Goal: Task Accomplishment & Management: Manage account settings

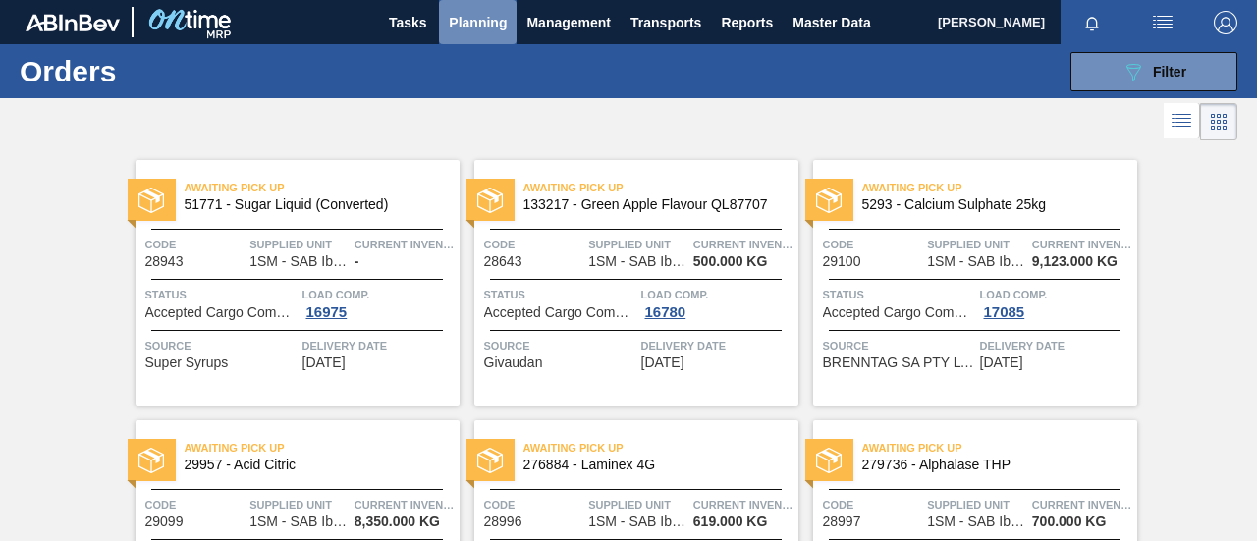
click at [461, 20] on span "Planning" at bounding box center [478, 23] width 58 height 24
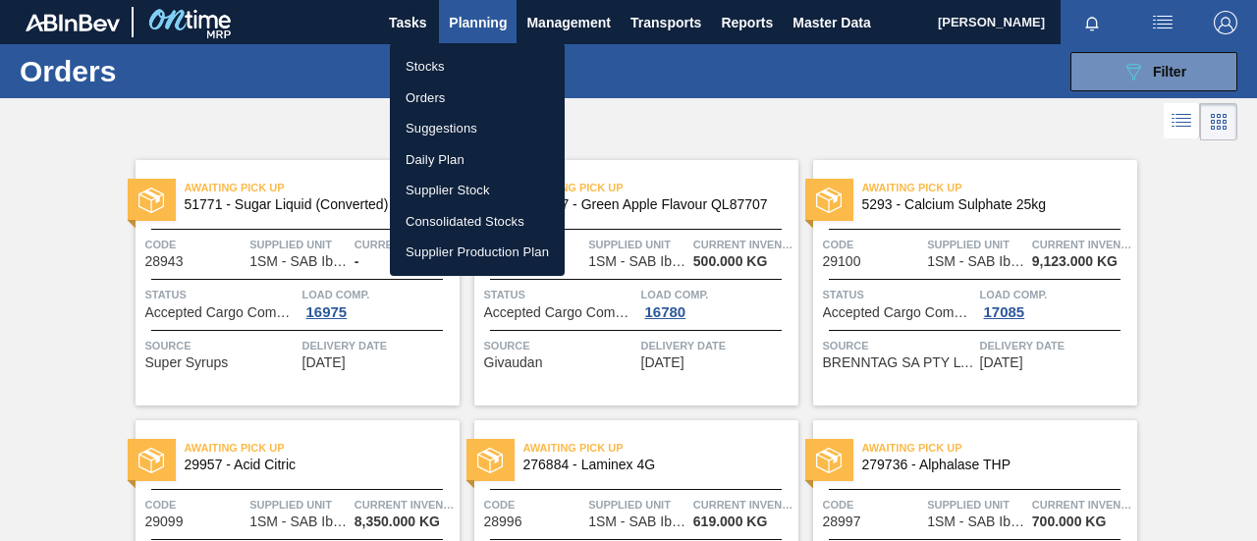
click at [449, 64] on li "Stocks" at bounding box center [477, 66] width 175 height 31
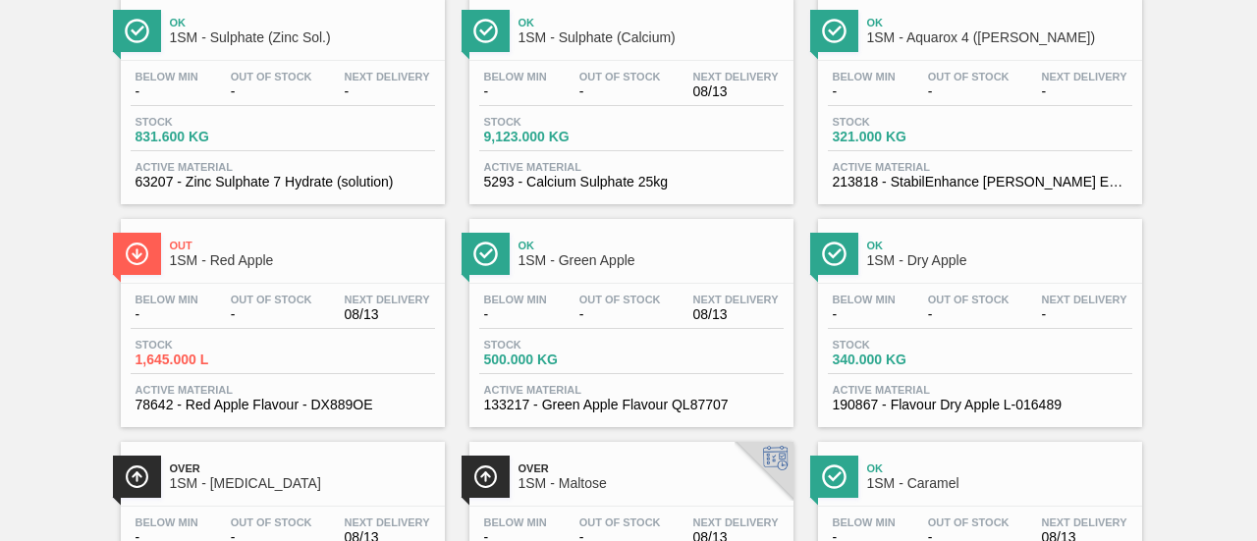
scroll to position [742, 0]
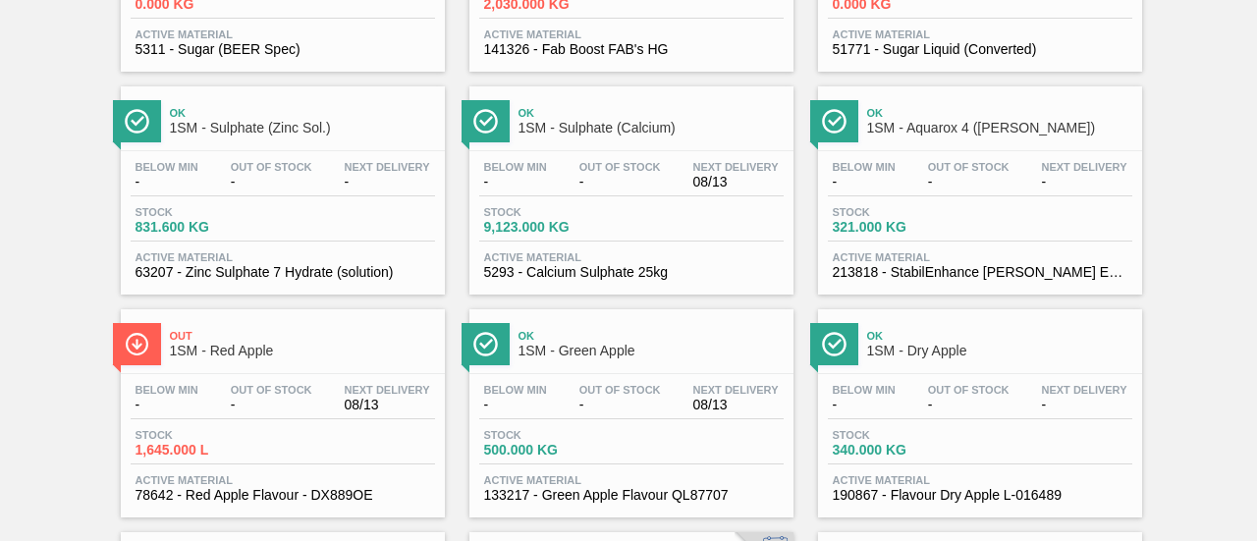
click at [639, 231] on div "Stock 9,123.000 KG" at bounding box center [631, 223] width 304 height 35
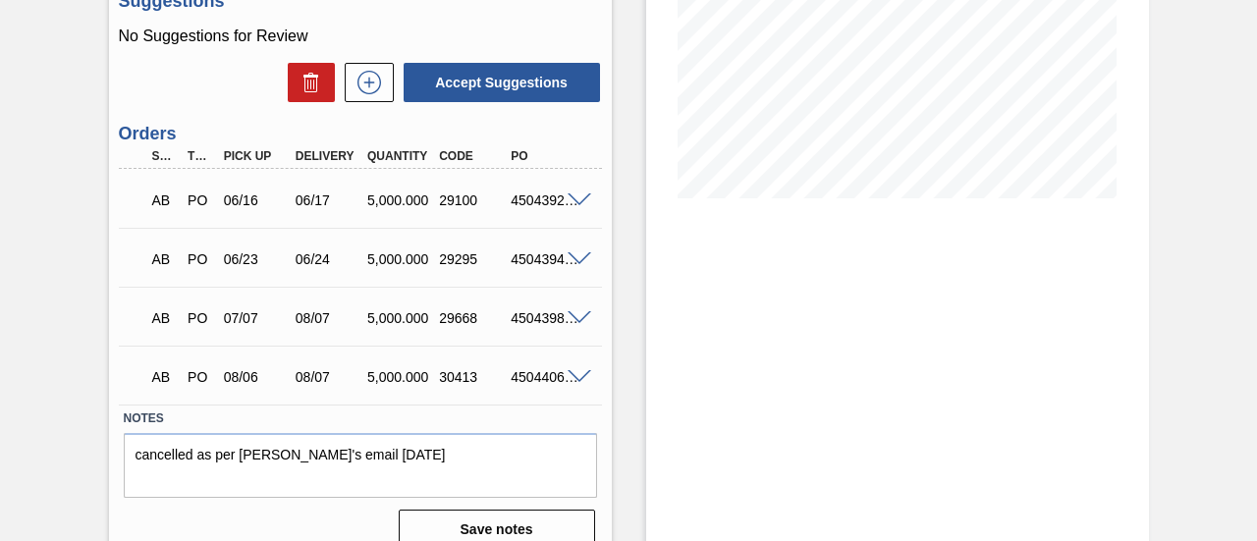
scroll to position [393, 0]
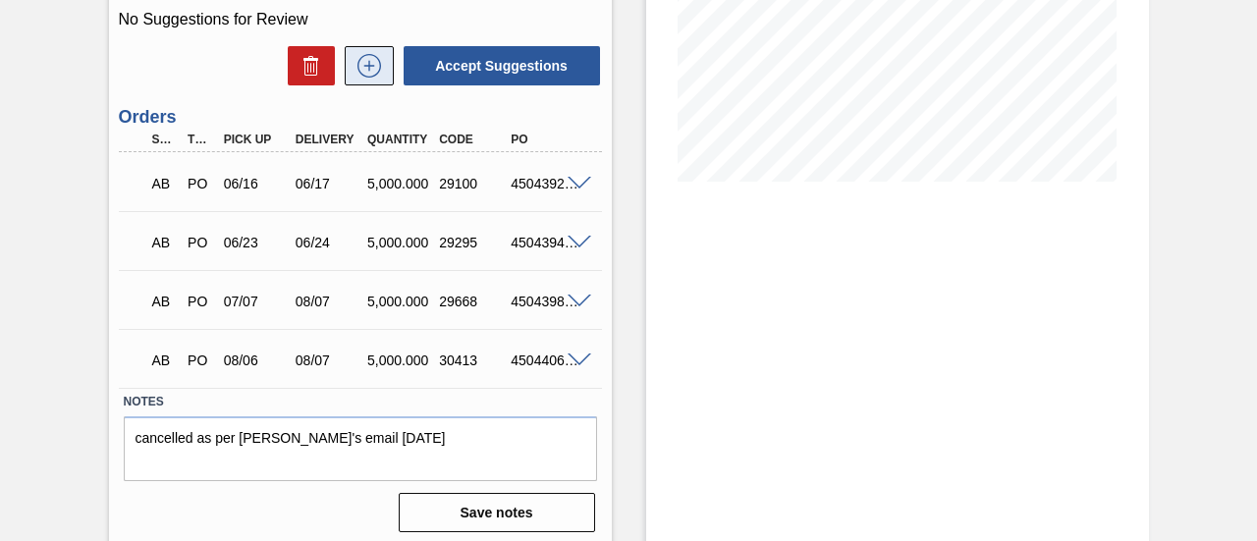
click at [370, 62] on icon at bounding box center [368, 66] width 31 height 24
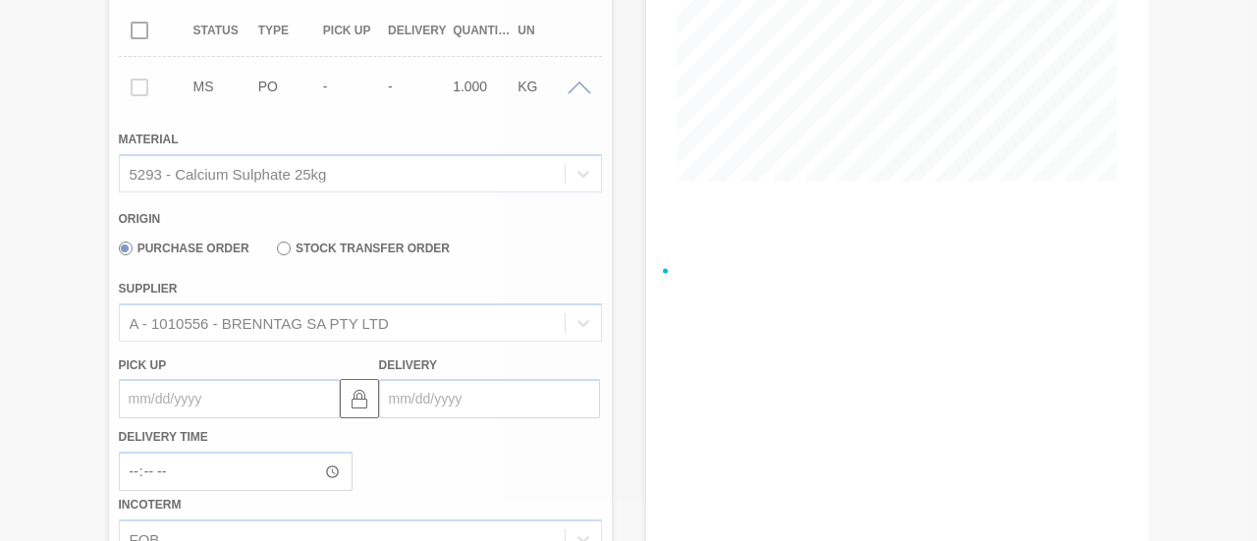
scroll to position [387, 0]
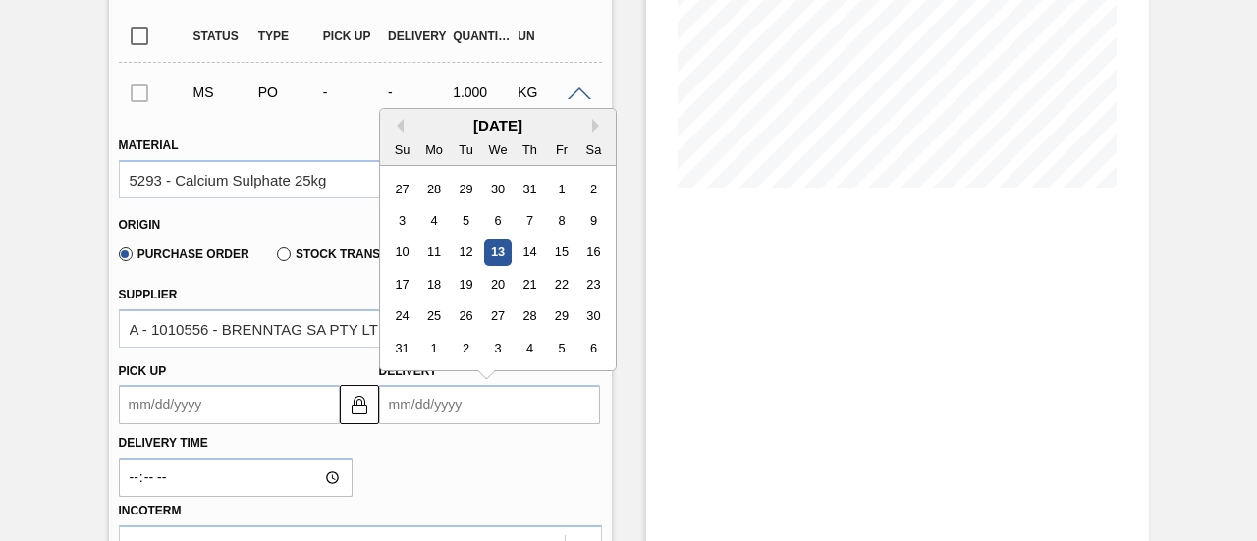
click at [490, 410] on input "Delivery" at bounding box center [489, 404] width 221 height 39
click at [493, 123] on div "[DATE]" at bounding box center [498, 125] width 236 height 17
click at [554, 251] on div "15" at bounding box center [561, 253] width 27 height 27
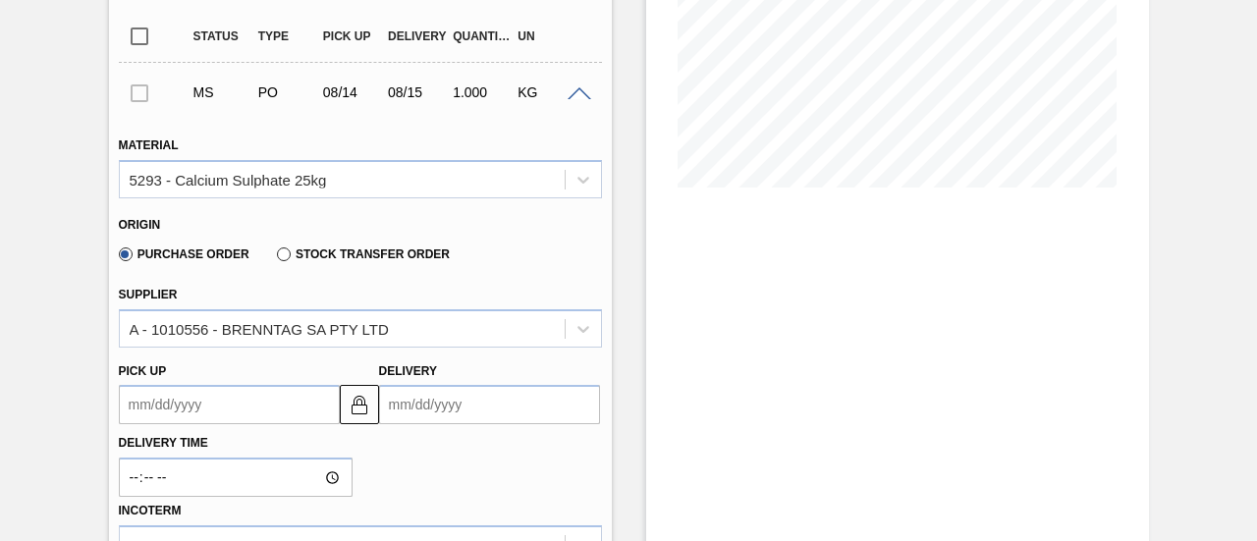
type up "[DATE]"
type input "[DATE]"
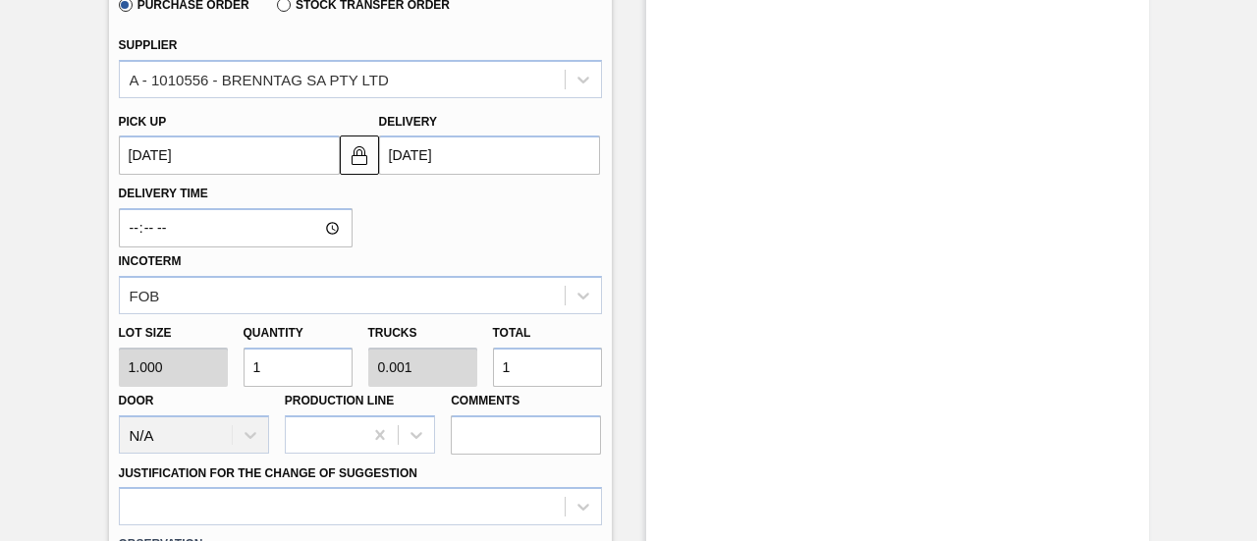
scroll to position [681, 0]
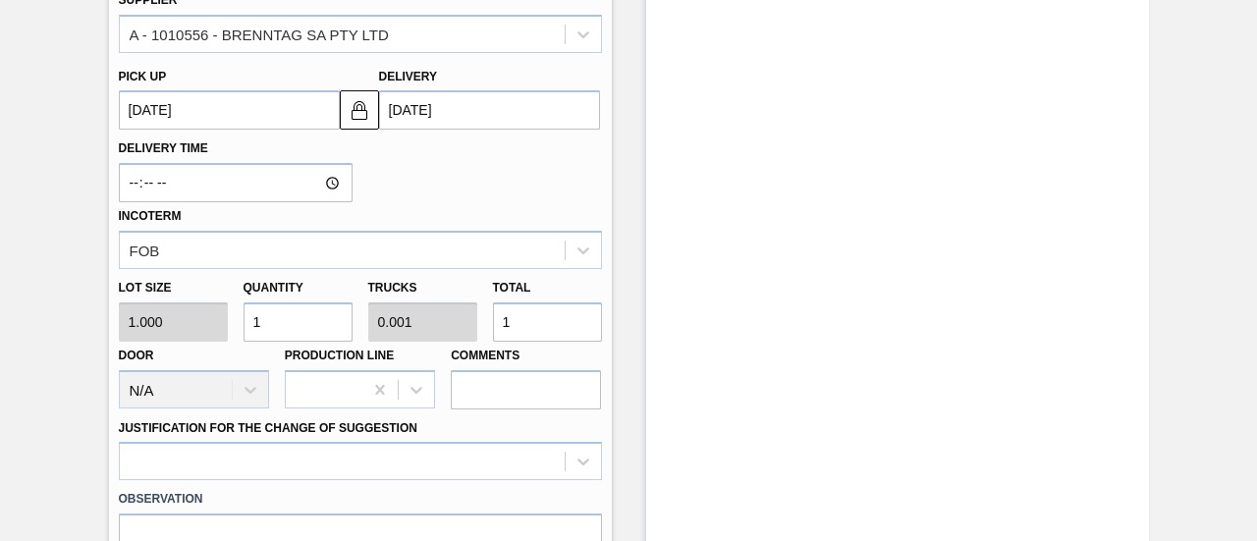
click at [444, 324] on div "Lot size 1.000 Quantity 1 Trucks 0.001 Total 1 Door N/A Production Line Comments" at bounding box center [360, 339] width 499 height 140
type input "5"
type input "0.005"
type input "5"
type input "50"
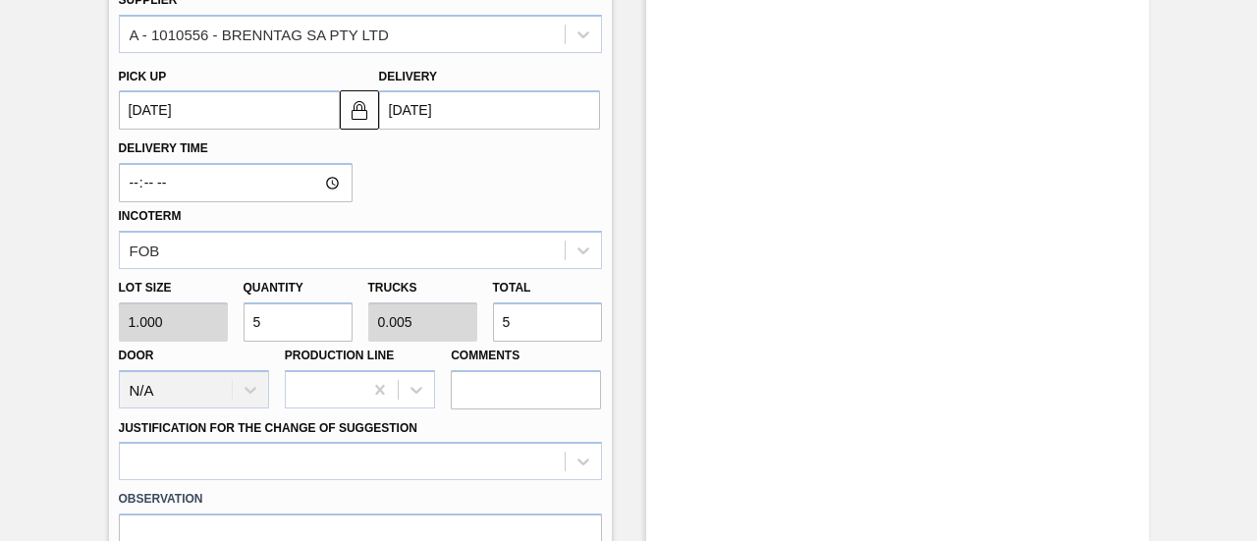
type input "0.05"
type input "50"
type input "500"
type input "0.5"
type input "500"
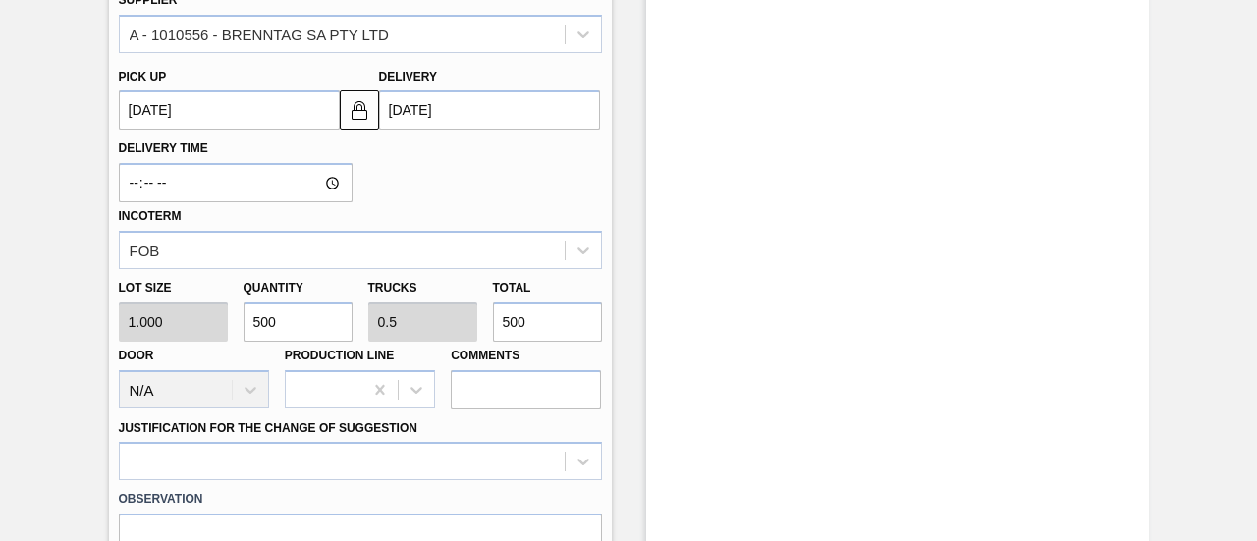
type input "5,000"
type input "5"
type input "5,000"
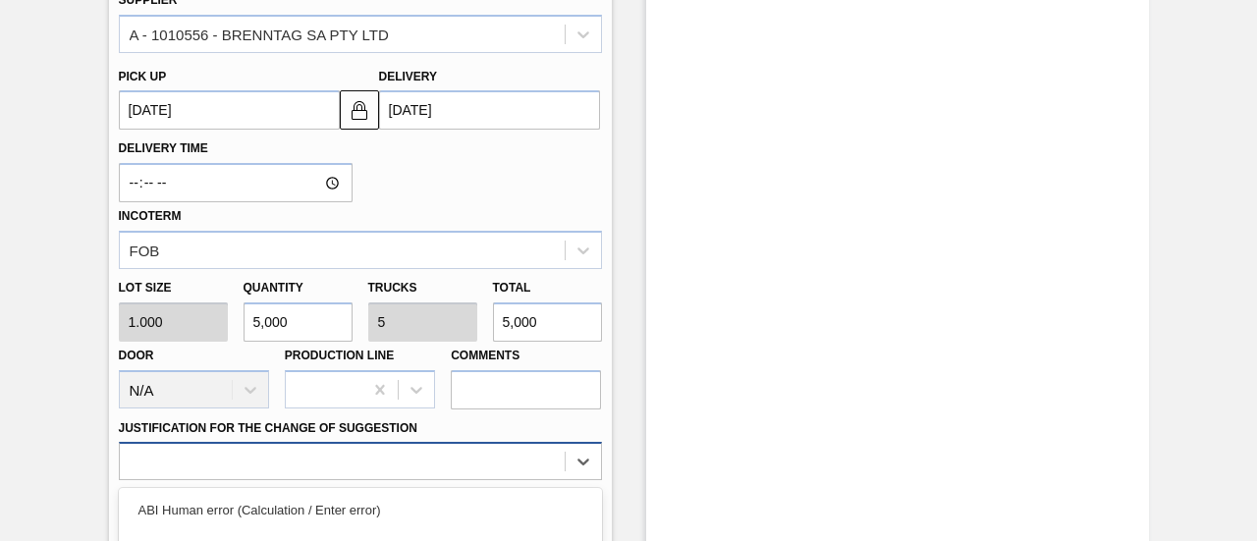
click at [475, 454] on div "option ABI Planning - Production plan focused, 6 of 18. 18 results available. U…" at bounding box center [360, 461] width 483 height 38
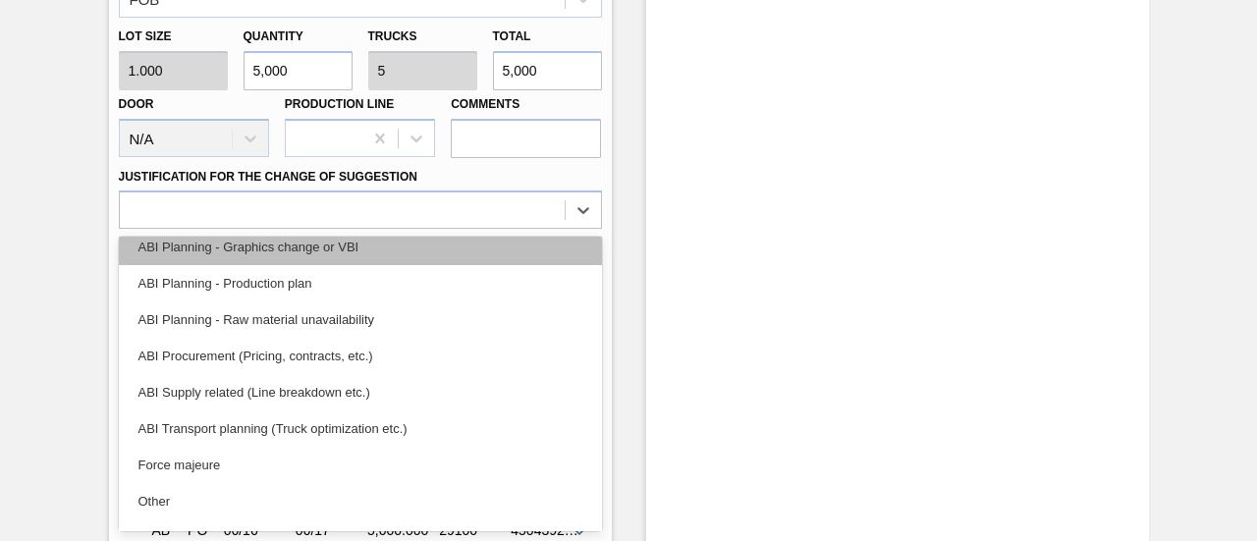
scroll to position [98, 0]
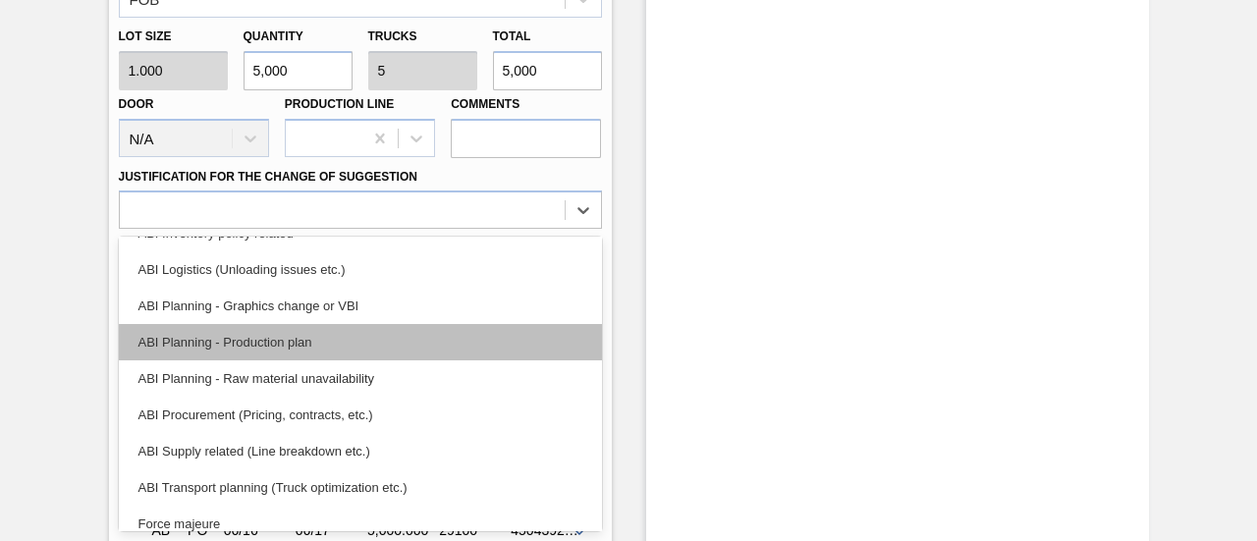
click at [277, 338] on div "ABI Planning - Production plan" at bounding box center [360, 342] width 483 height 36
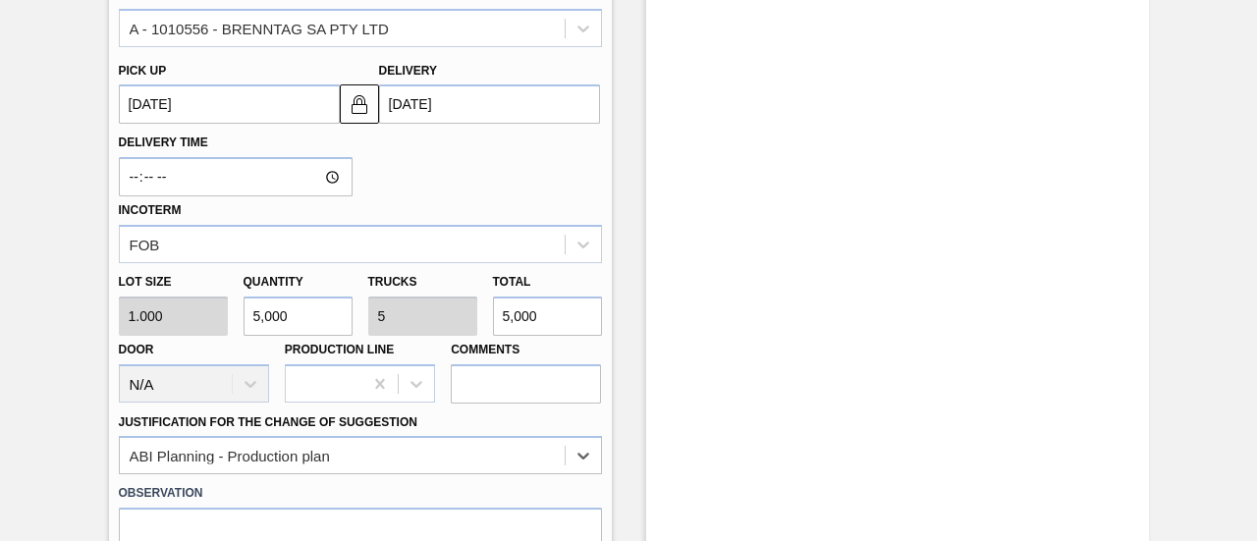
scroll to position [884, 0]
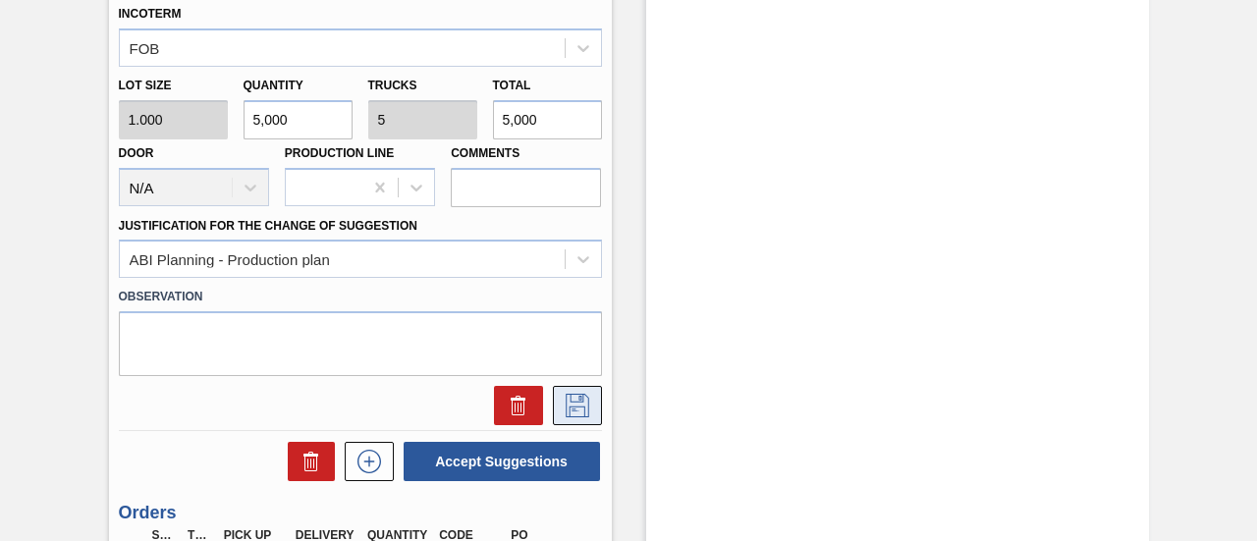
click at [585, 405] on icon at bounding box center [577, 406] width 31 height 24
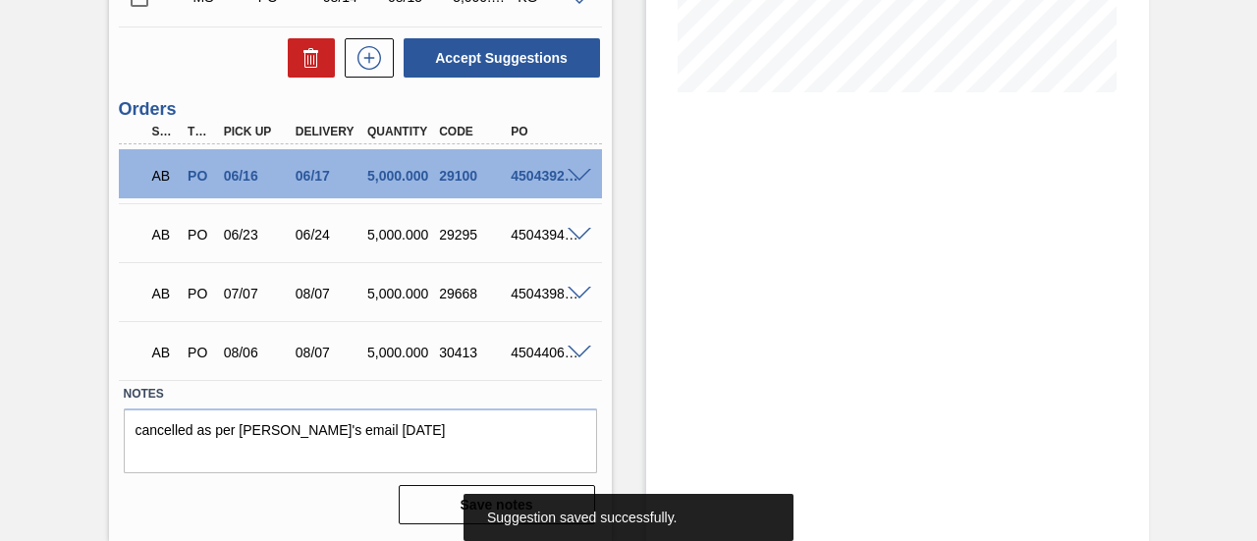
scroll to position [385, 0]
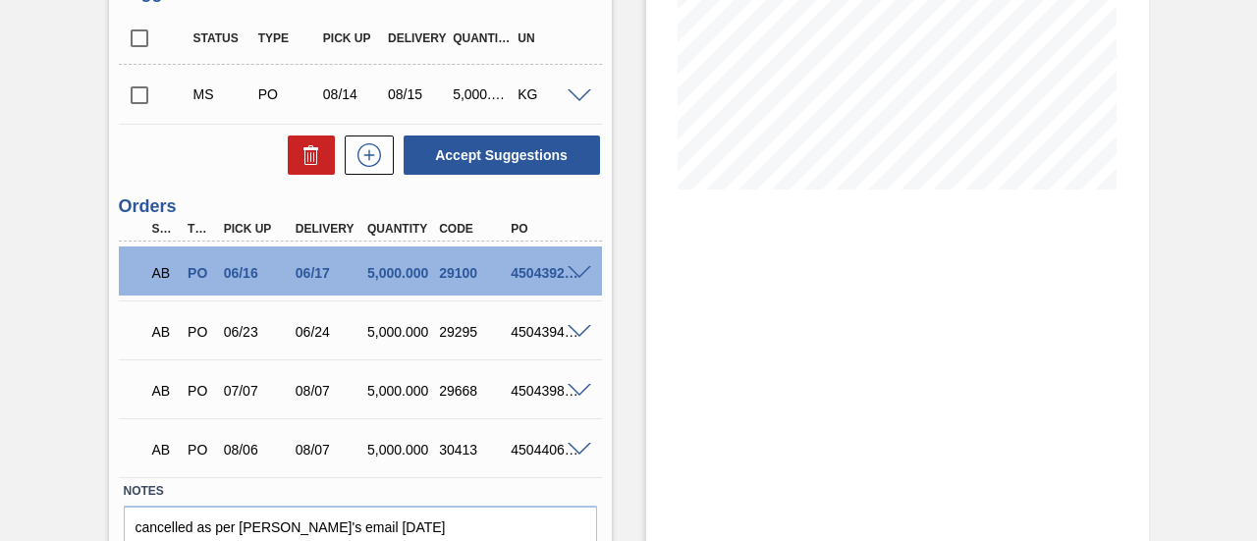
click at [146, 99] on input "checkbox" at bounding box center [139, 95] width 41 height 41
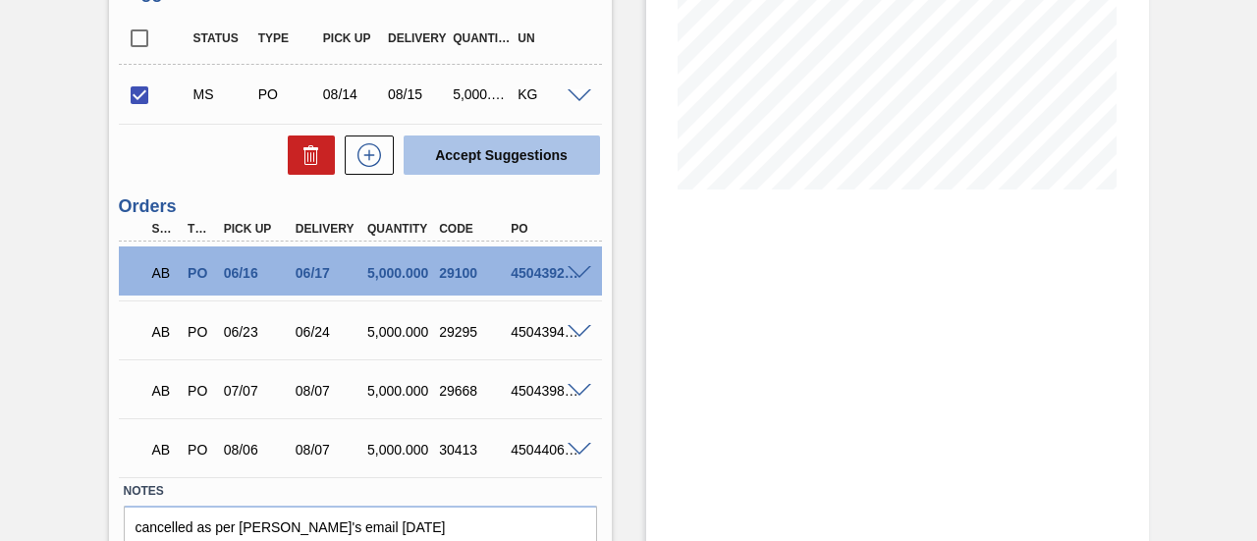
click at [460, 156] on button "Accept Suggestions" at bounding box center [501, 154] width 196 height 39
checkbox input "false"
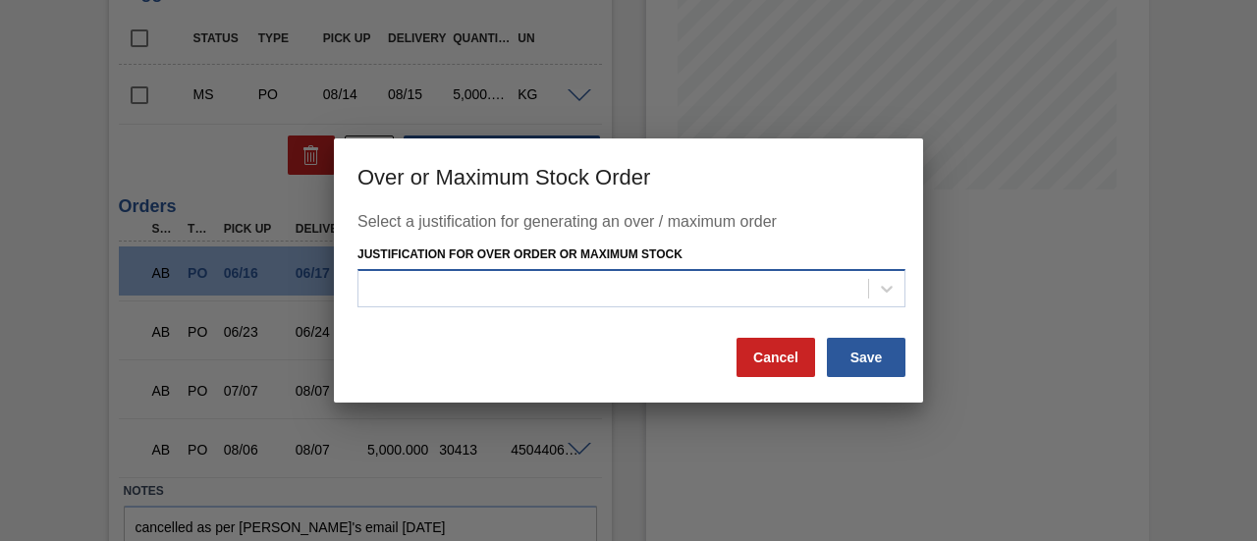
click at [516, 293] on div at bounding box center [613, 288] width 510 height 28
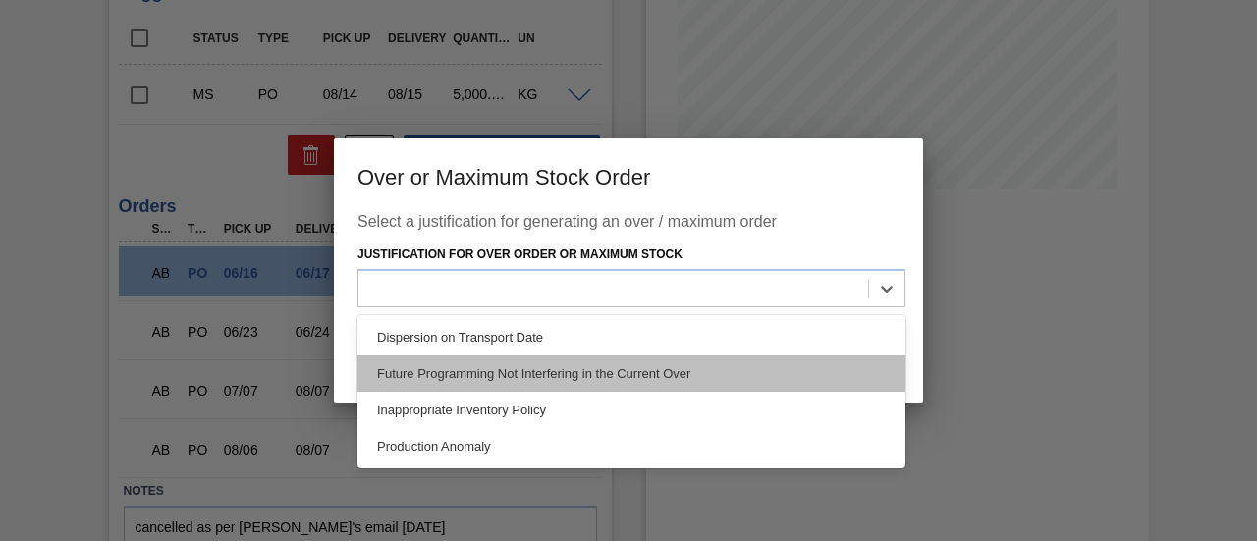
click at [485, 372] on div "Future Programming Not Interfering in the Current Over" at bounding box center [631, 373] width 548 height 36
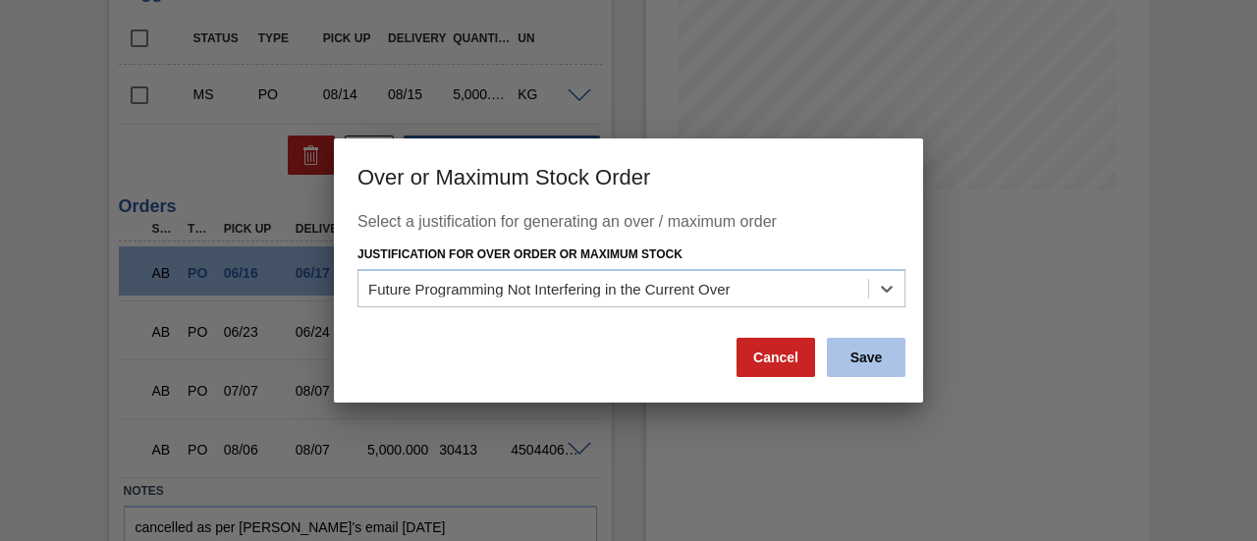
click at [858, 361] on button "Save" at bounding box center [866, 357] width 79 height 39
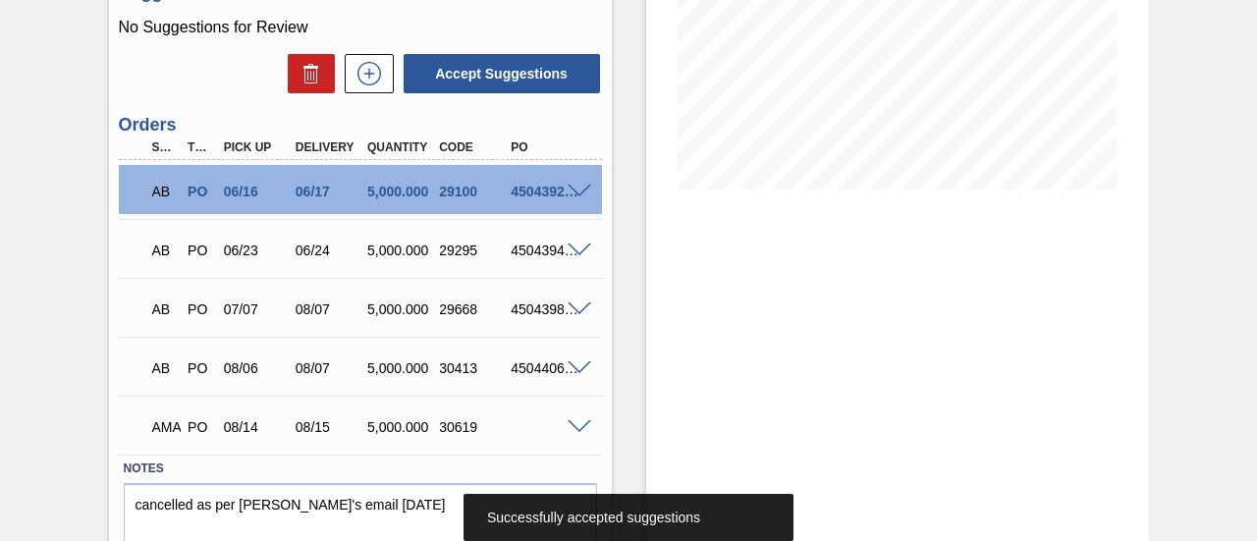
scroll to position [461, 0]
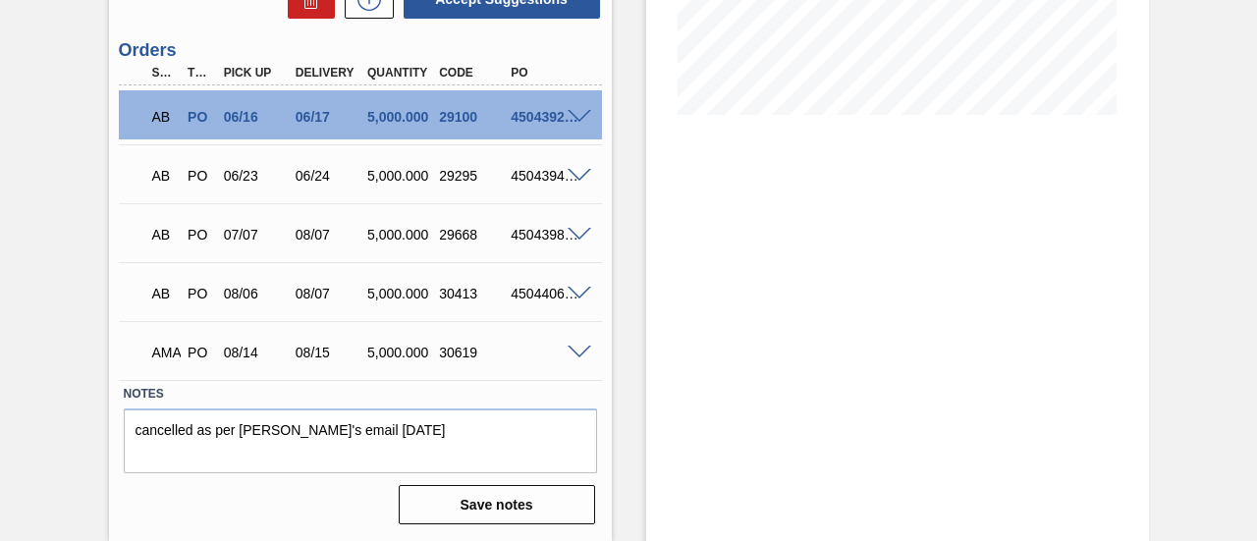
click at [573, 356] on span at bounding box center [579, 353] width 24 height 15
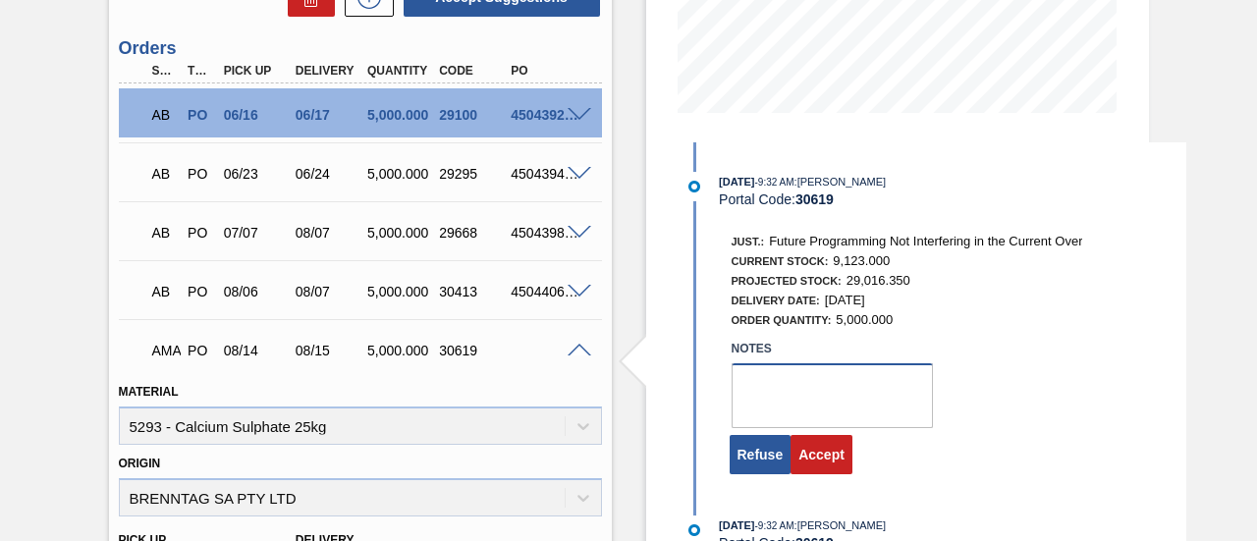
click at [777, 386] on textarea at bounding box center [831, 395] width 201 height 65
type textarea "."
click at [811, 443] on button "Accept" at bounding box center [821, 454] width 62 height 39
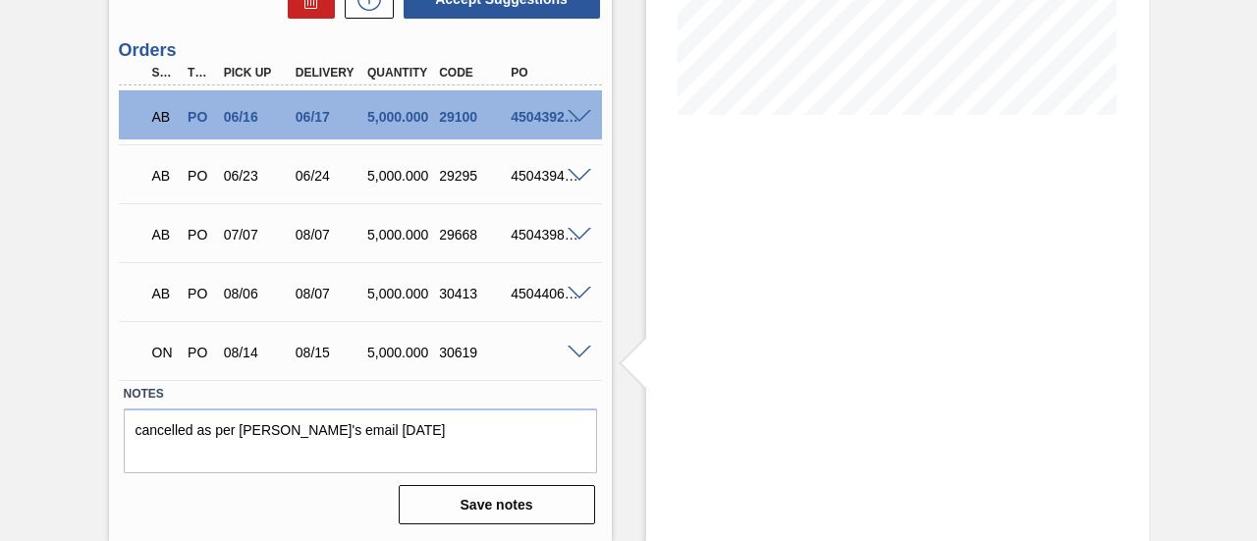
click at [575, 352] on span at bounding box center [579, 353] width 24 height 15
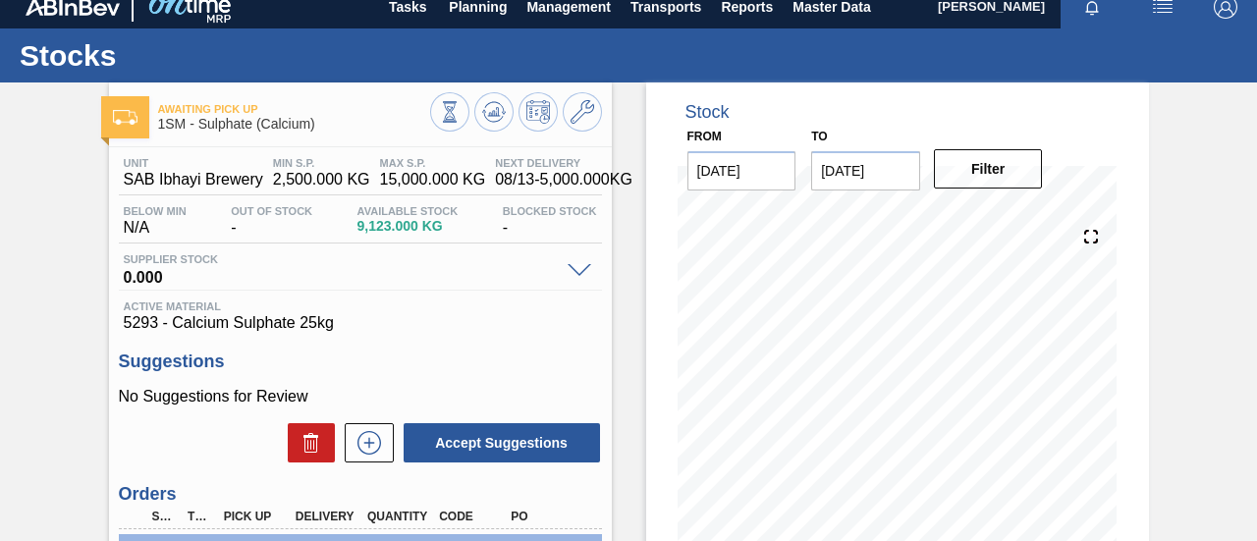
scroll to position [0, 0]
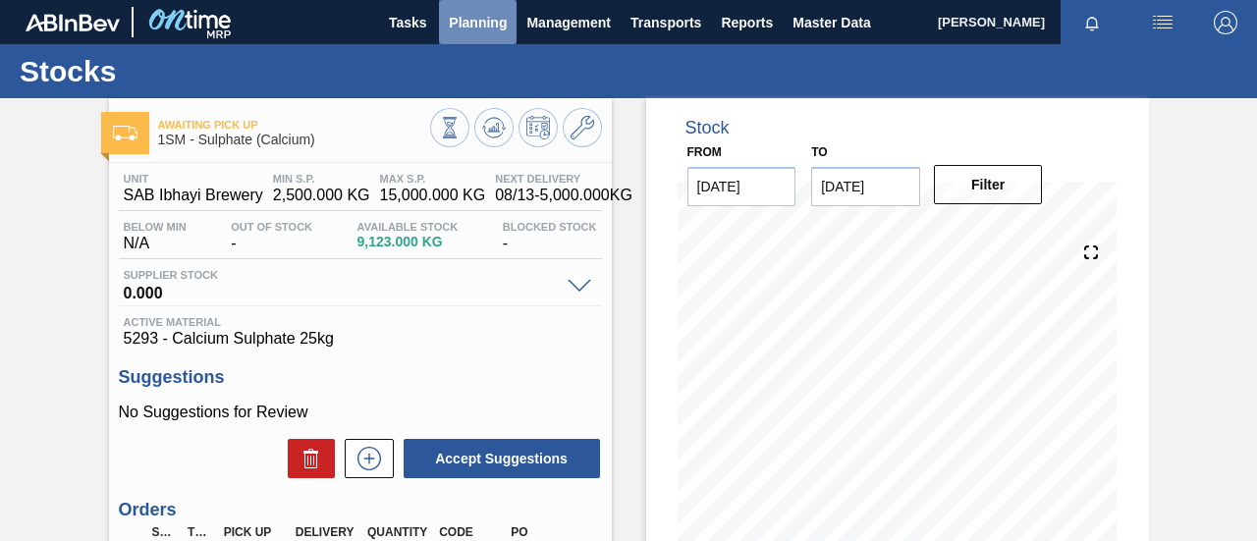
click at [469, 19] on span "Planning" at bounding box center [478, 23] width 58 height 24
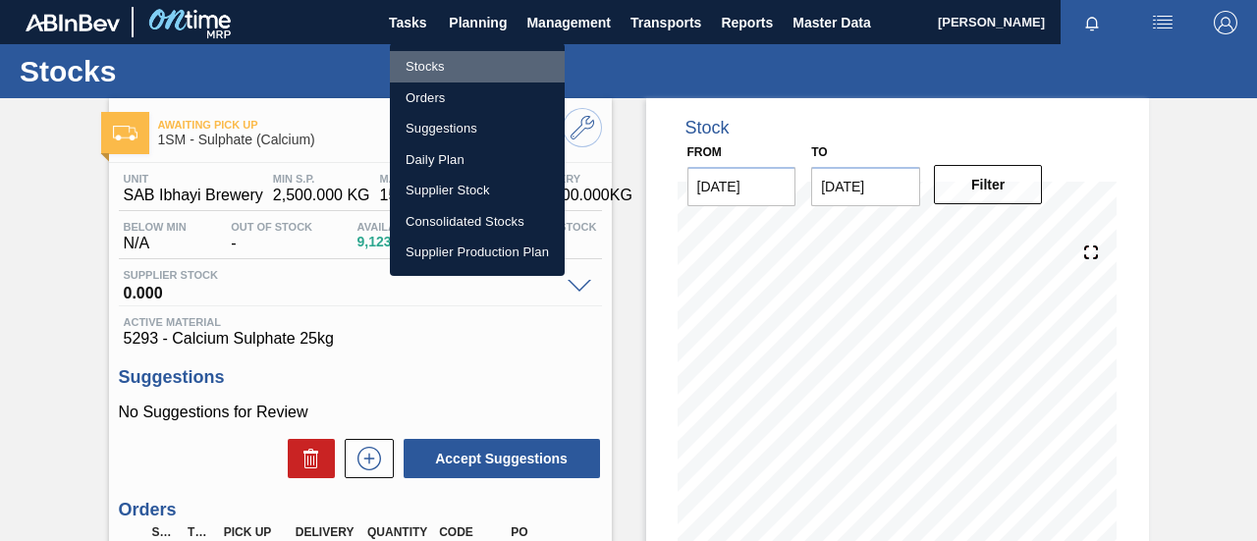
click at [450, 67] on li "Stocks" at bounding box center [477, 66] width 175 height 31
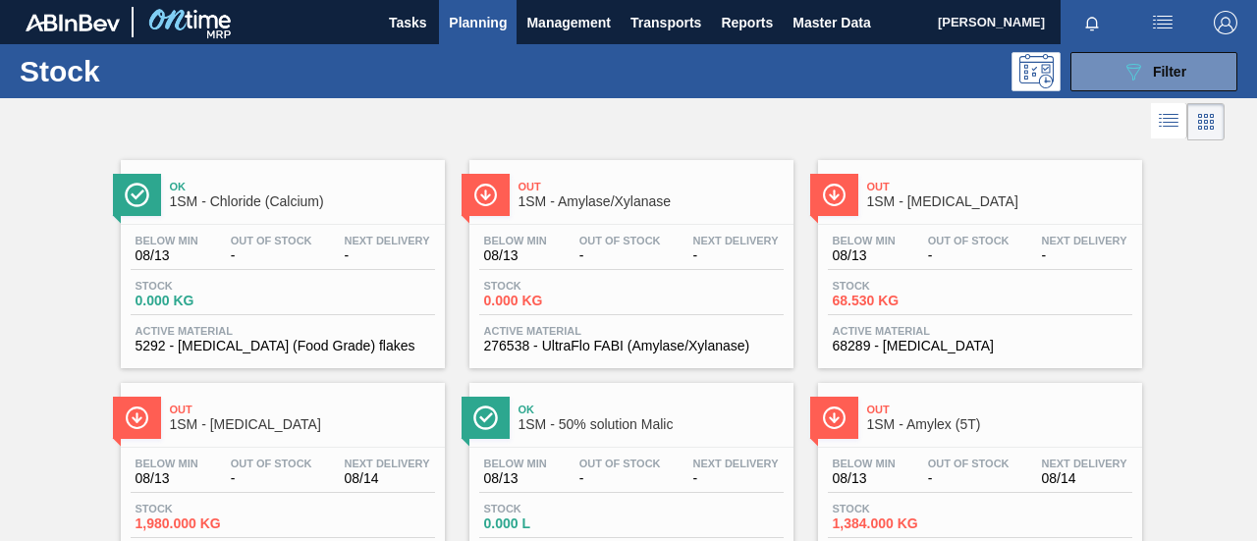
click at [482, 31] on span "Planning" at bounding box center [478, 23] width 58 height 24
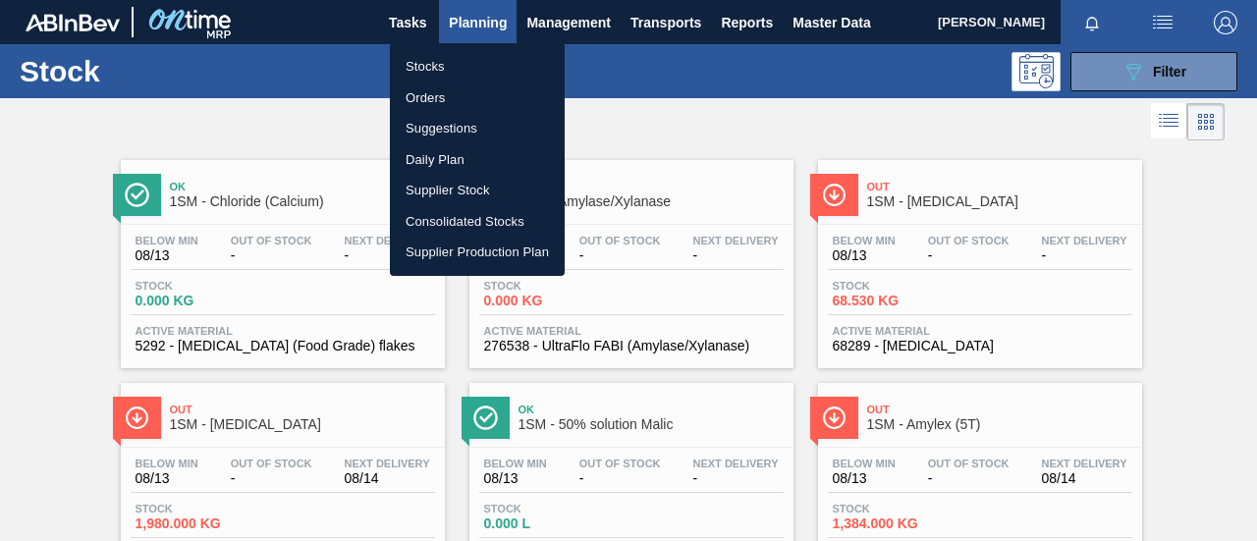
click at [472, 93] on li "Orders" at bounding box center [477, 97] width 175 height 31
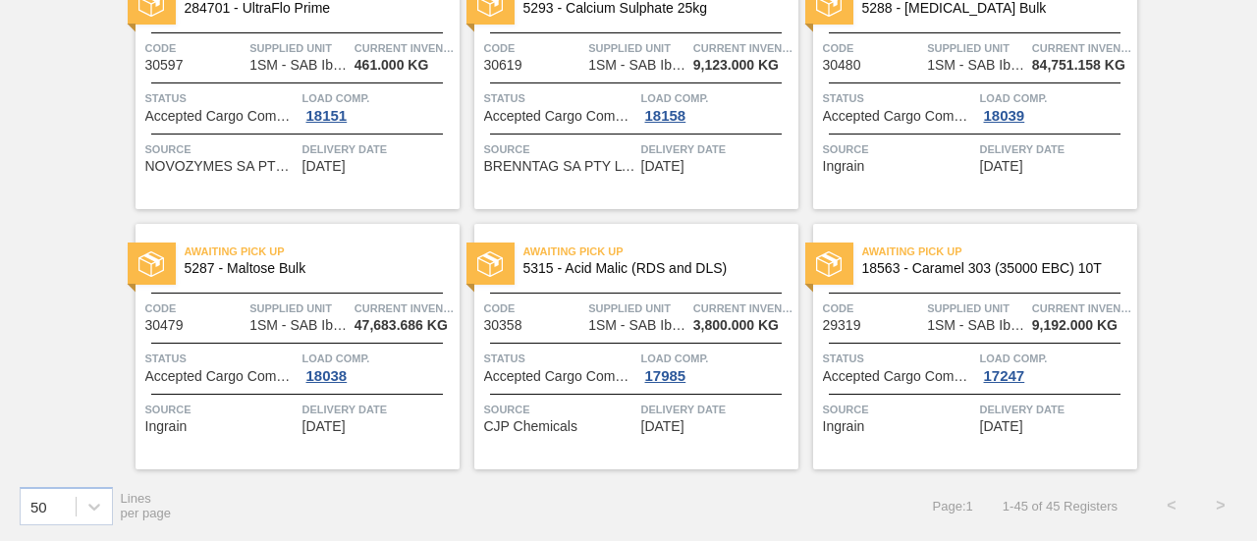
scroll to position [3480, 0]
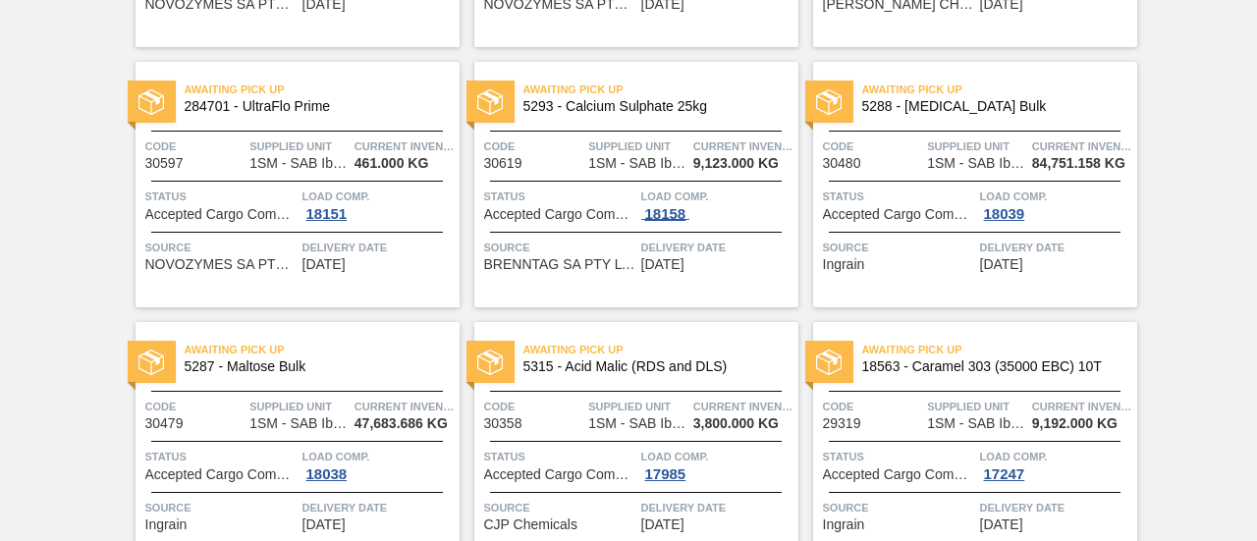
click at [672, 218] on span "18158" at bounding box center [665, 214] width 49 height 16
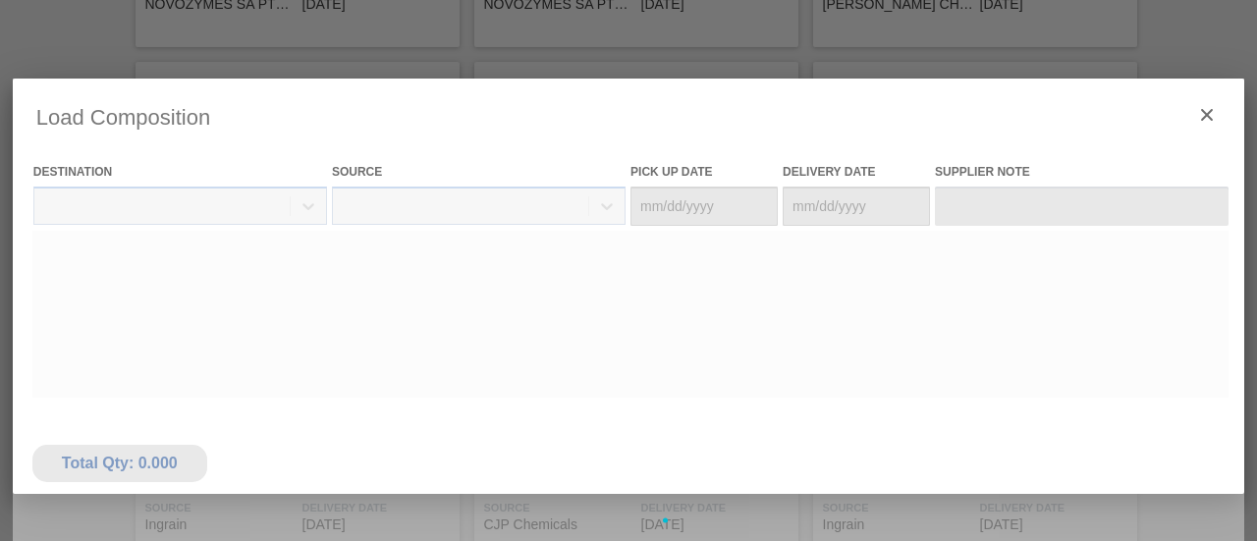
type Date "[DATE]"
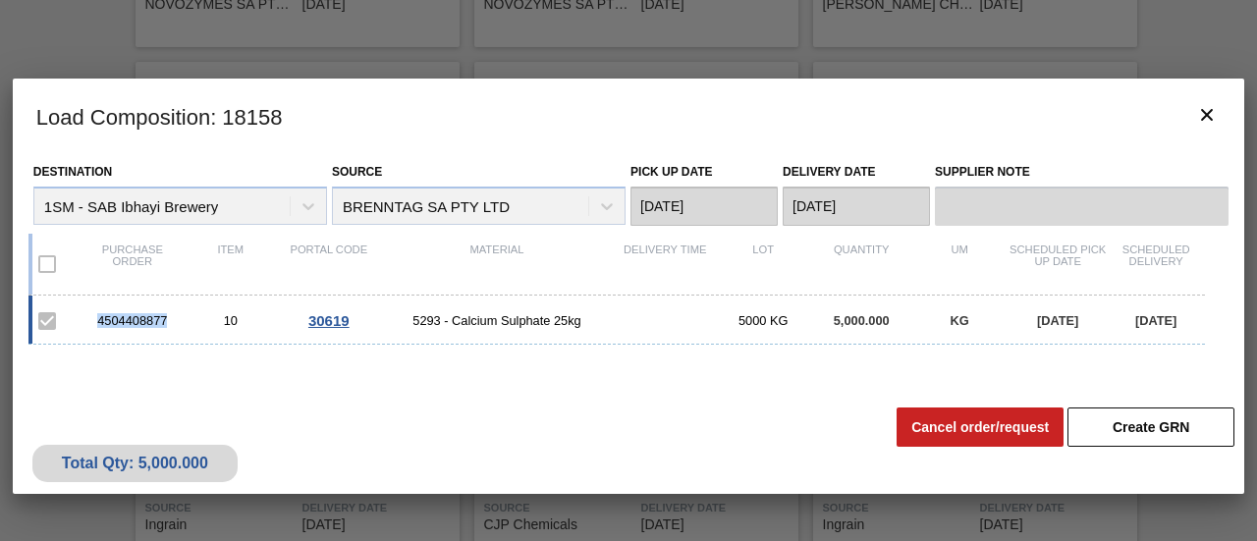
drag, startPoint x: 167, startPoint y: 318, endPoint x: 76, endPoint y: 324, distance: 91.5
click at [76, 324] on div "4504408877 10 30619 5293 - Calcium Sulphate 25kg 5000 KG 5,000.000 KG [DATE] [D…" at bounding box center [616, 319] width 1176 height 49
copy div "4504408877"
click at [1208, 115] on icon "botão de ícone" at bounding box center [1207, 115] width 12 height 12
